Goal: Information Seeking & Learning: Learn about a topic

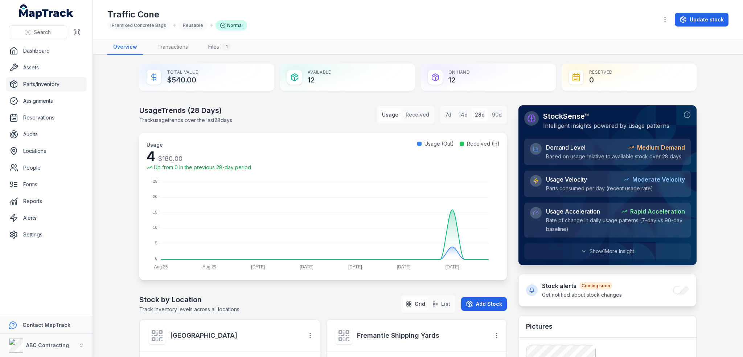
scroll to position [425, 0]
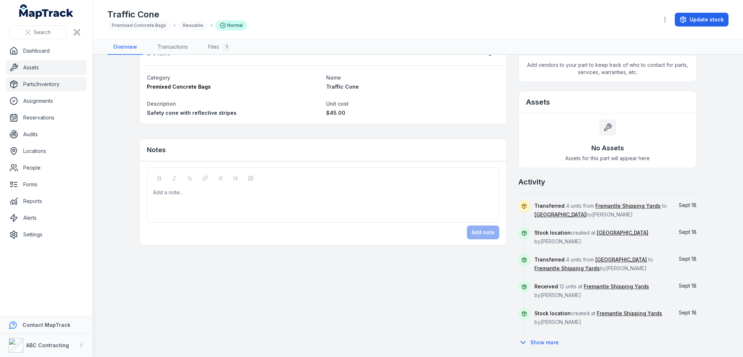
click at [39, 63] on link "Assets" at bounding box center [46, 67] width 81 height 15
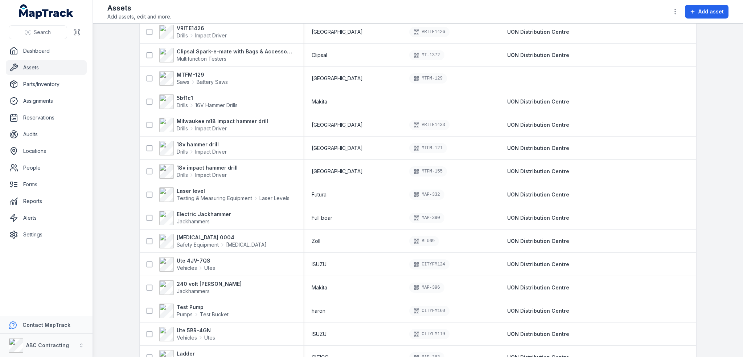
scroll to position [472, 0]
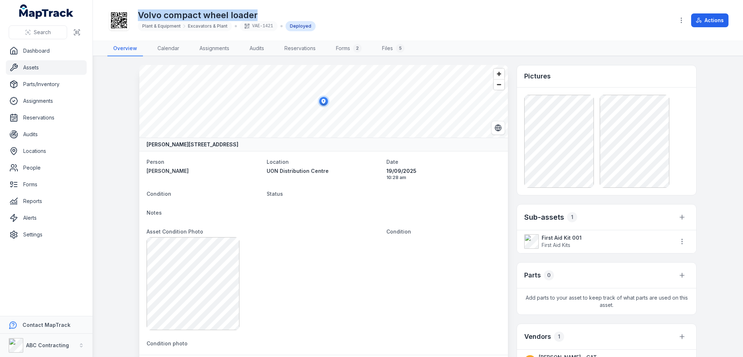
drag, startPoint x: 256, startPoint y: 13, endPoint x: 137, endPoint y: 14, distance: 118.4
click at [137, 14] on div "Volvo compact wheel loader Plant & Equipment Excavators & Plant VAE-1421 Deploy…" at bounding box center [388, 20] width 562 height 23
copy h1 "Volvo compact wheel loader"
click at [225, 27] on span "Excavators & Plant" at bounding box center [208, 26] width 40 height 6
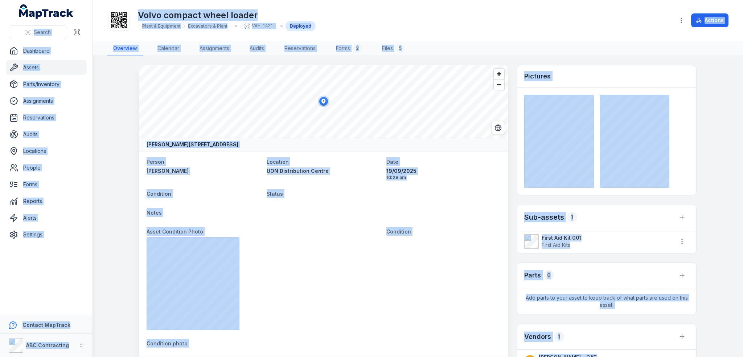
click at [236, 24] on span "Plant & Equipment Excavators & Plant VAE-1421 Deployed" at bounding box center [227, 26] width 178 height 10
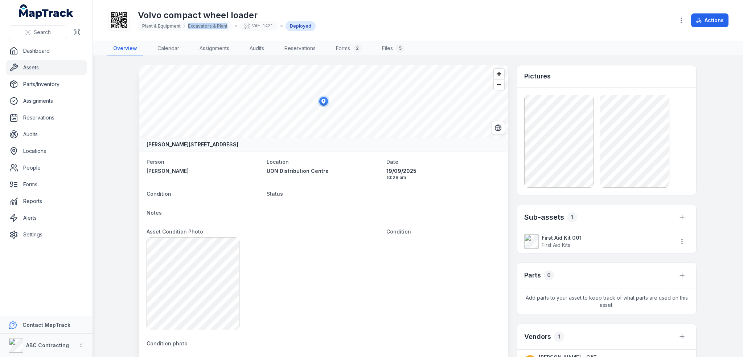
drag, startPoint x: 188, startPoint y: 26, endPoint x: 235, endPoint y: 28, distance: 47.2
click at [237, 26] on span "Plant & Equipment Excavators & Plant VAE-1421 Deployed" at bounding box center [227, 26] width 178 height 10
copy span "Excavators & Plant"
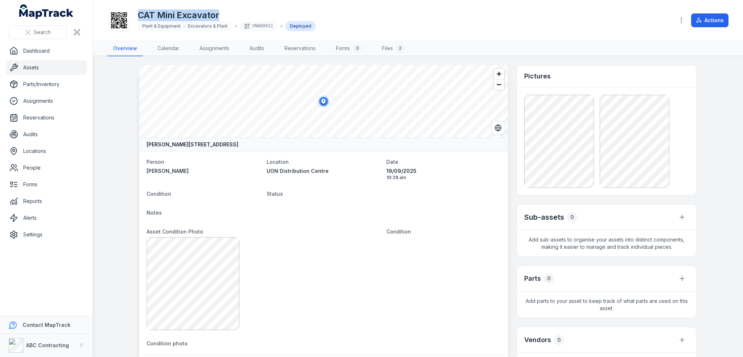
drag, startPoint x: 236, startPoint y: 13, endPoint x: 136, endPoint y: 15, distance: 99.5
click at [136, 15] on div "CAT Mini Excavator Plant & Equipment Excavators & Plant VNA00811 Deployed" at bounding box center [388, 20] width 562 height 23
copy h1 "CAT Mini Excavator"
drag, startPoint x: 227, startPoint y: 26, endPoint x: 187, endPoint y: 27, distance: 39.2
click at [187, 27] on div "Plant & Equipment Excavators & Plant" at bounding box center [185, 26] width 94 height 10
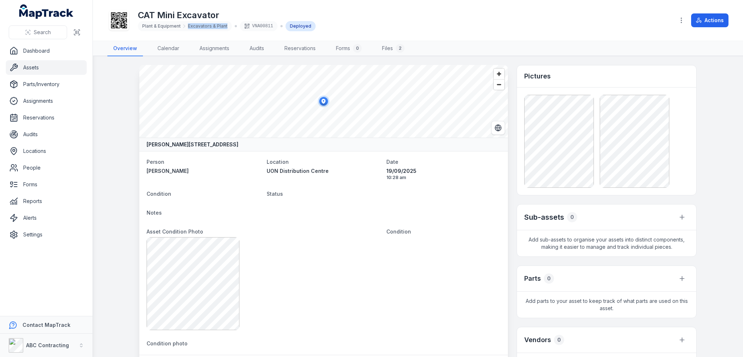
copy span "Excavators & Plant"
click at [161, 23] on div "Plant & Equipment Excavators & Plant" at bounding box center [185, 26] width 94 height 10
copy div "Plant & Equipment"
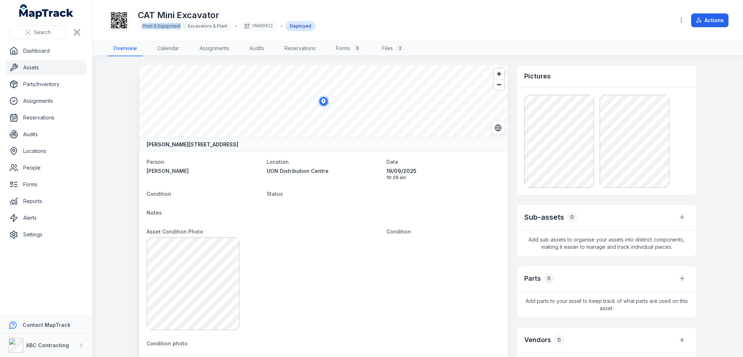
copy div "Plant & Equipment"
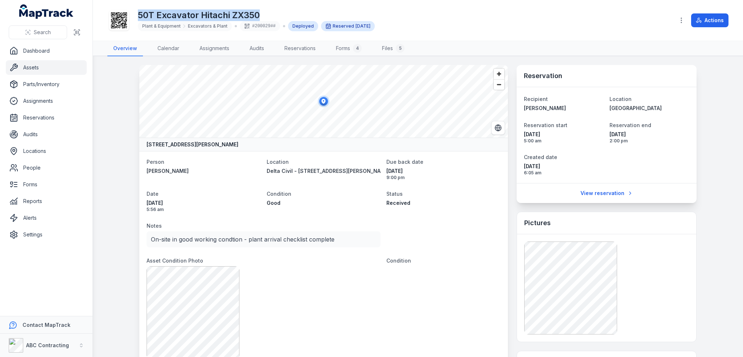
drag, startPoint x: 273, startPoint y: 9, endPoint x: 135, endPoint y: 17, distance: 137.8
click at [135, 17] on div "50T Excavator Hitachi ZX350 Plant & Equipment Excavators & Plant #200029## Depl…" at bounding box center [388, 20] width 562 height 23
copy h1 "50T Excavator Hitachi ZX350"
click at [170, 27] on span "Plant & Equipment" at bounding box center [161, 26] width 38 height 6
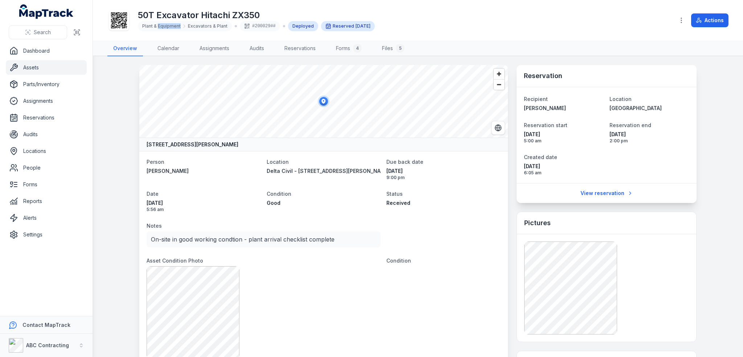
click at [170, 27] on span "Plant & Equipment" at bounding box center [161, 26] width 38 height 6
copy div "Plant & Equipment"
drag, startPoint x: 263, startPoint y: 12, endPoint x: 273, endPoint y: 11, distance: 9.8
click at [264, 11] on h1 "50T Excavator Hitachi ZX350" at bounding box center [256, 15] width 237 height 12
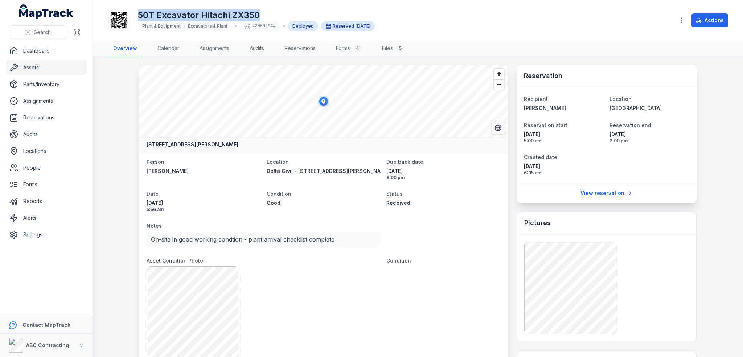
drag, startPoint x: 174, startPoint y: 25, endPoint x: 133, endPoint y: 14, distance: 42.0
click at [133, 14] on div "50T Excavator Hitachi ZX350 Plant & Equipment Excavators & Plant #200029## Depl…" at bounding box center [388, 20] width 562 height 23
copy h1 "50T Excavator Hitachi ZX350"
click at [157, 29] on div "Plant & Equipment Excavators & Plant" at bounding box center [185, 26] width 94 height 10
click at [160, 25] on span "Plant & Equipment" at bounding box center [161, 26] width 38 height 6
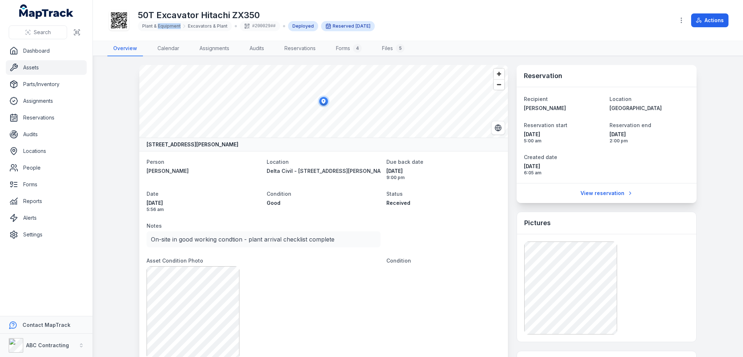
click at [160, 25] on span "Plant & Equipment" at bounding box center [161, 26] width 38 height 6
click at [161, 25] on span "Plant & Equipment" at bounding box center [161, 26] width 38 height 6
copy div "Plant & Equipment"
click at [42, 69] on link "Assets" at bounding box center [46, 67] width 81 height 15
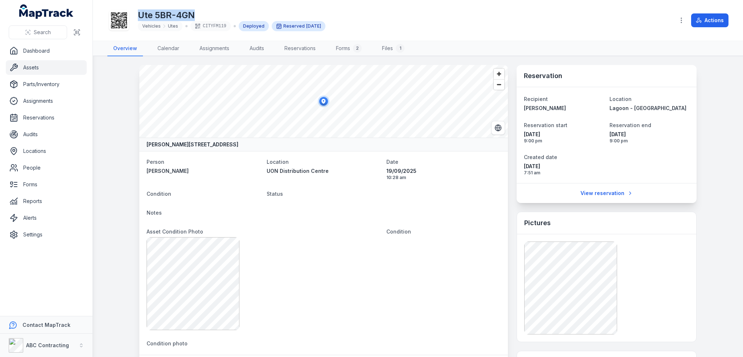
drag, startPoint x: 197, startPoint y: 15, endPoint x: 131, endPoint y: 15, distance: 66.4
click at [131, 15] on div "Ute 5BR-4GN Vehicles Utes CITYFM119 Deployed Reserved [DATE]" at bounding box center [388, 20] width 562 height 23
copy h1 "Ute 5BR-4GN"
click at [157, 25] on span "Vehicles" at bounding box center [151, 26] width 19 height 6
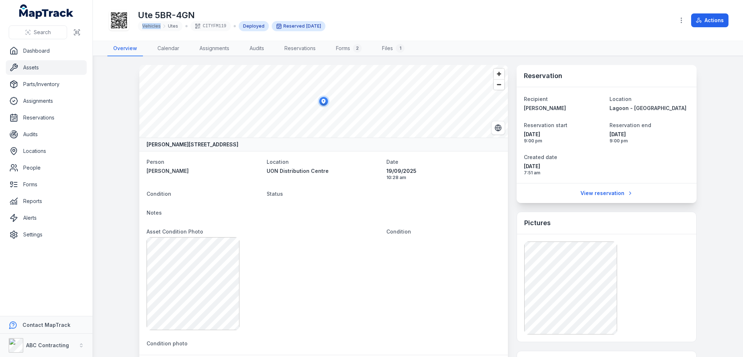
copy span "Vehicles"
click at [32, 64] on link "Assets" at bounding box center [46, 67] width 81 height 15
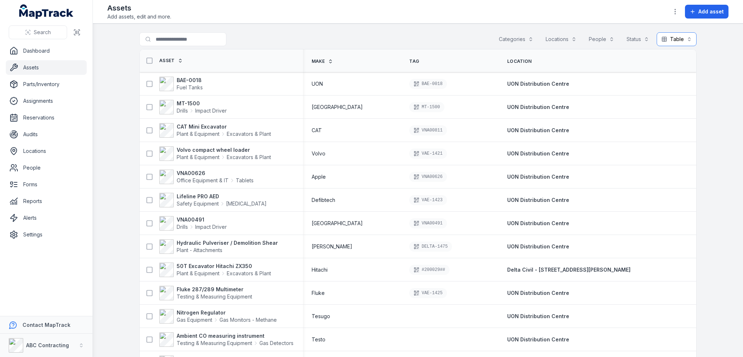
click at [669, 34] on button "Table *****" at bounding box center [677, 39] width 40 height 14
click at [667, 72] on span "List" at bounding box center [667, 70] width 8 height 7
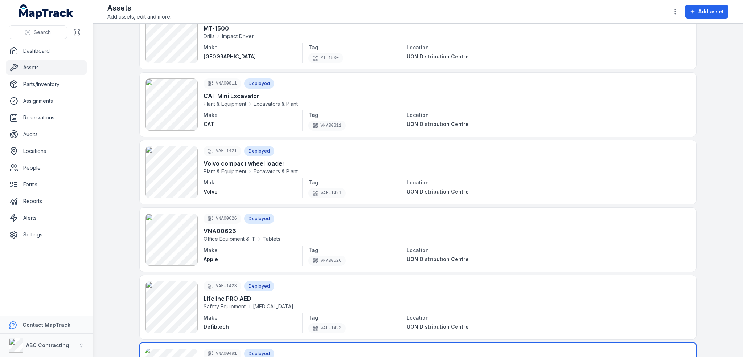
scroll to position [218, 0]
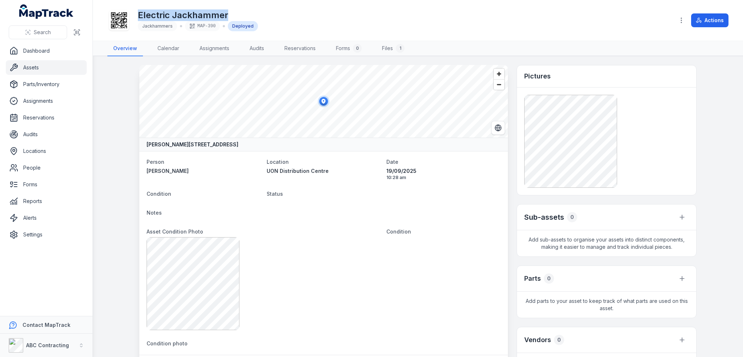
drag, startPoint x: 236, startPoint y: 17, endPoint x: 133, endPoint y: 14, distance: 103.1
click at [133, 14] on div "Electric Jackhammer Jackhammers MAP-390 Deployed" at bounding box center [388, 20] width 562 height 23
copy h1 "Electric Jackhammer"
click at [164, 28] on span "Jackhammers" at bounding box center [157, 25] width 30 height 5
drag, startPoint x: 171, startPoint y: 27, endPoint x: 141, endPoint y: 30, distance: 30.7
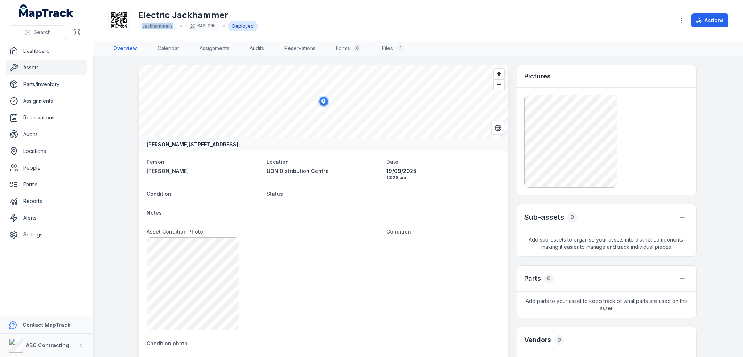
click at [141, 30] on div "Jackhammers" at bounding box center [157, 26] width 39 height 10
copy span "Jackhammers"
drag, startPoint x: 186, startPoint y: 17, endPoint x: 134, endPoint y: 17, distance: 51.5
click at [134, 17] on div "Ute 4JV-7QS Vehicles Utes CITYFM124 Deployed" at bounding box center [388, 20] width 562 height 23
copy h1 "Ute 4JV-7QS"
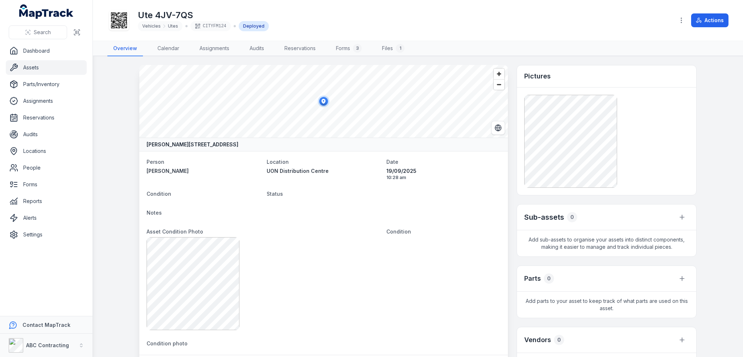
click at [152, 27] on span "Vehicles" at bounding box center [151, 26] width 19 height 6
copy span "Vehicles"
